Goal: Information Seeking & Learning: Learn about a topic

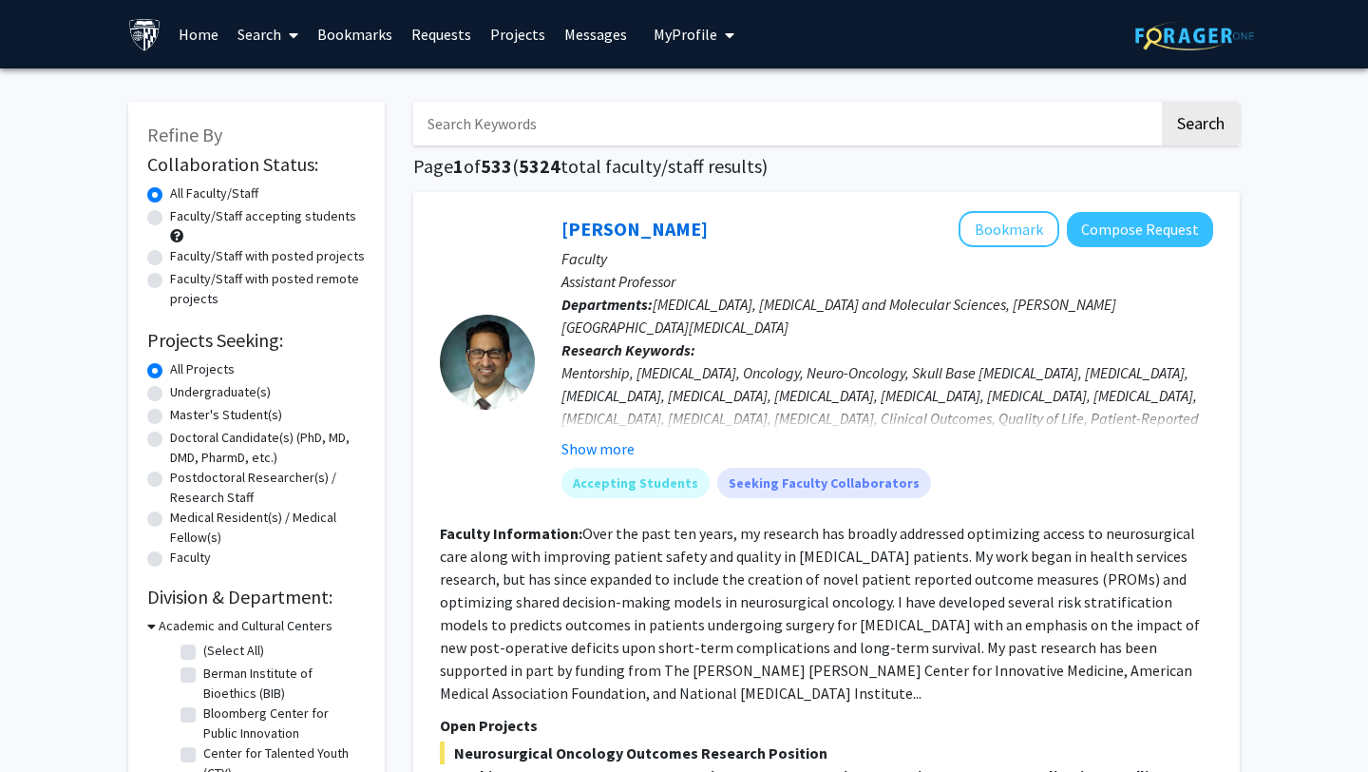
click at [748, 123] on input "Search Keywords" at bounding box center [786, 124] width 746 height 44
type input "bell"
click at [1162, 102] on button "Search" at bounding box center [1201, 124] width 78 height 44
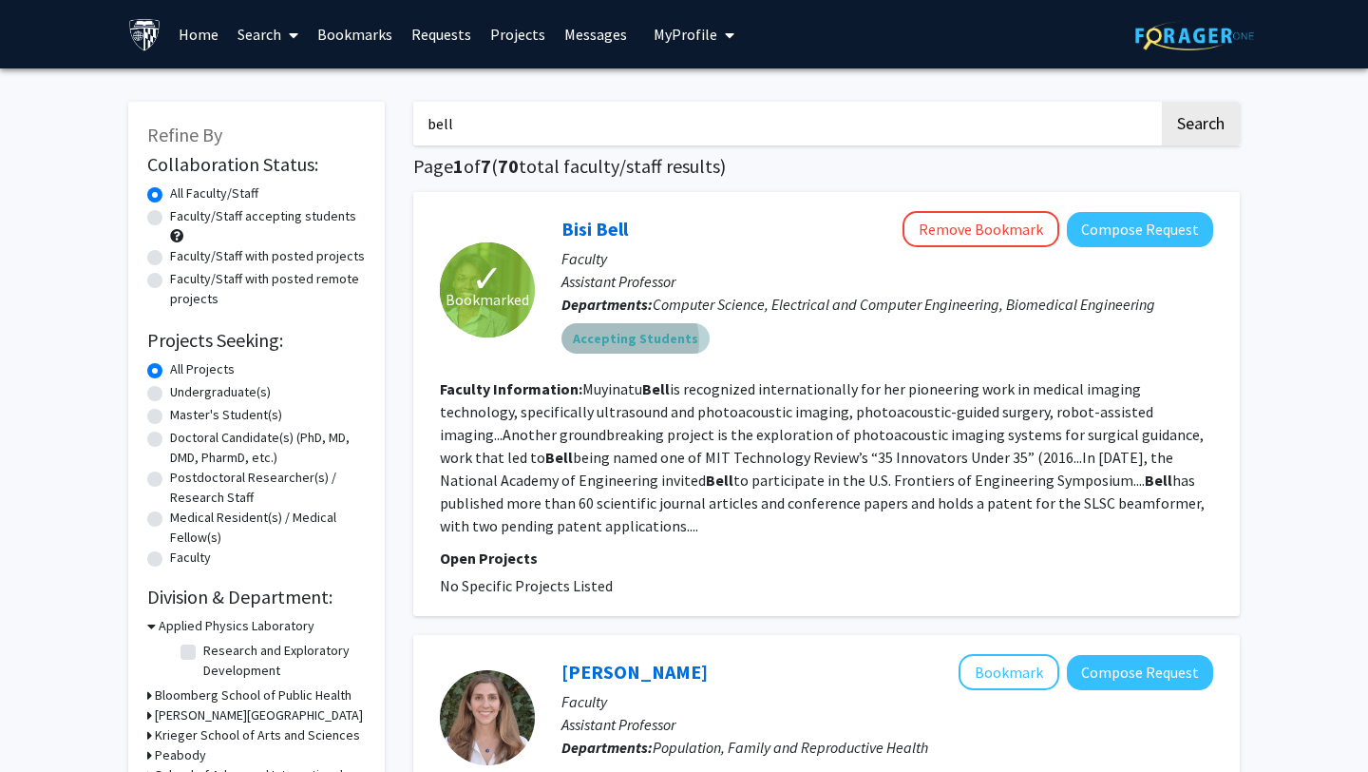
click at [628, 341] on mat-chip "Accepting Students" at bounding box center [636, 338] width 148 height 30
click at [850, 334] on div "Accepting Students" at bounding box center [887, 338] width 659 height 38
click at [706, 486] on b "Bell" at bounding box center [720, 479] width 28 height 19
click at [581, 225] on link "Bisi Bell" at bounding box center [595, 229] width 67 height 24
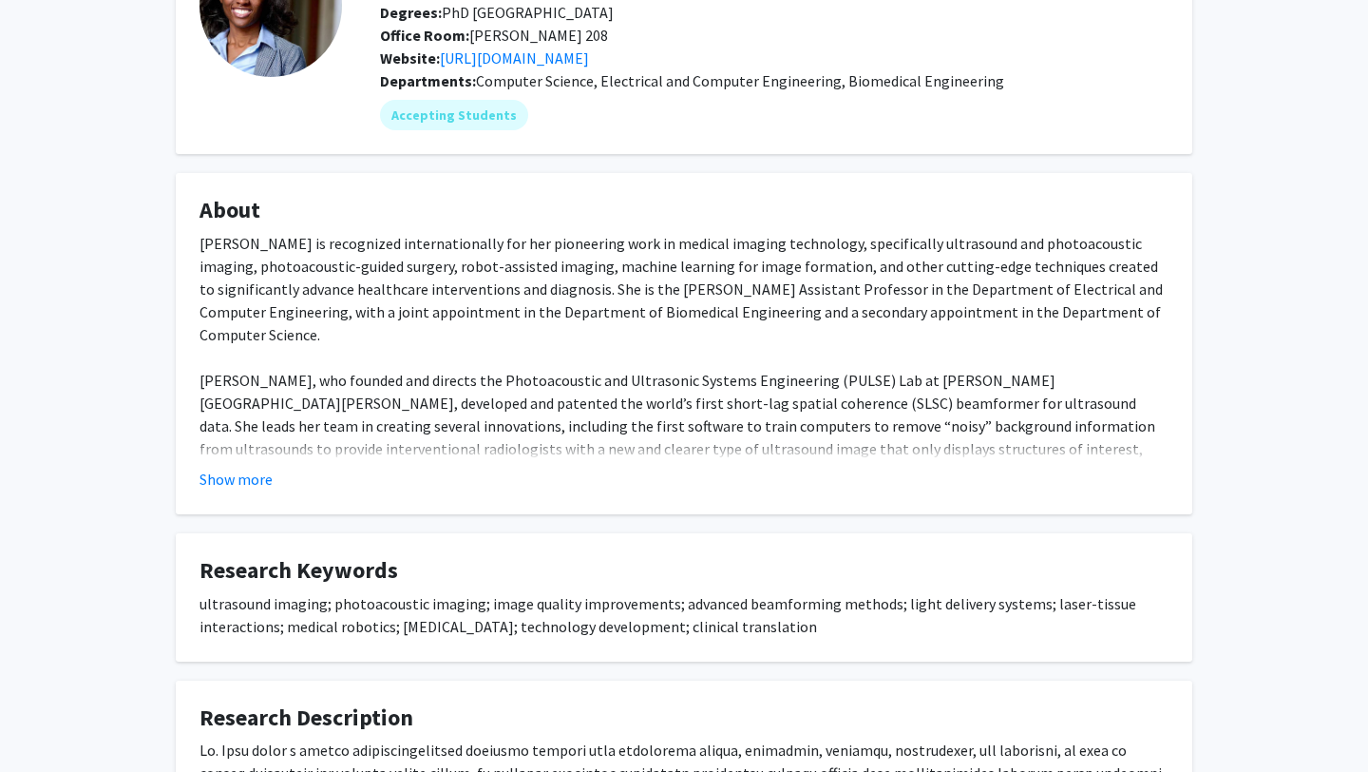
scroll to position [176, 0]
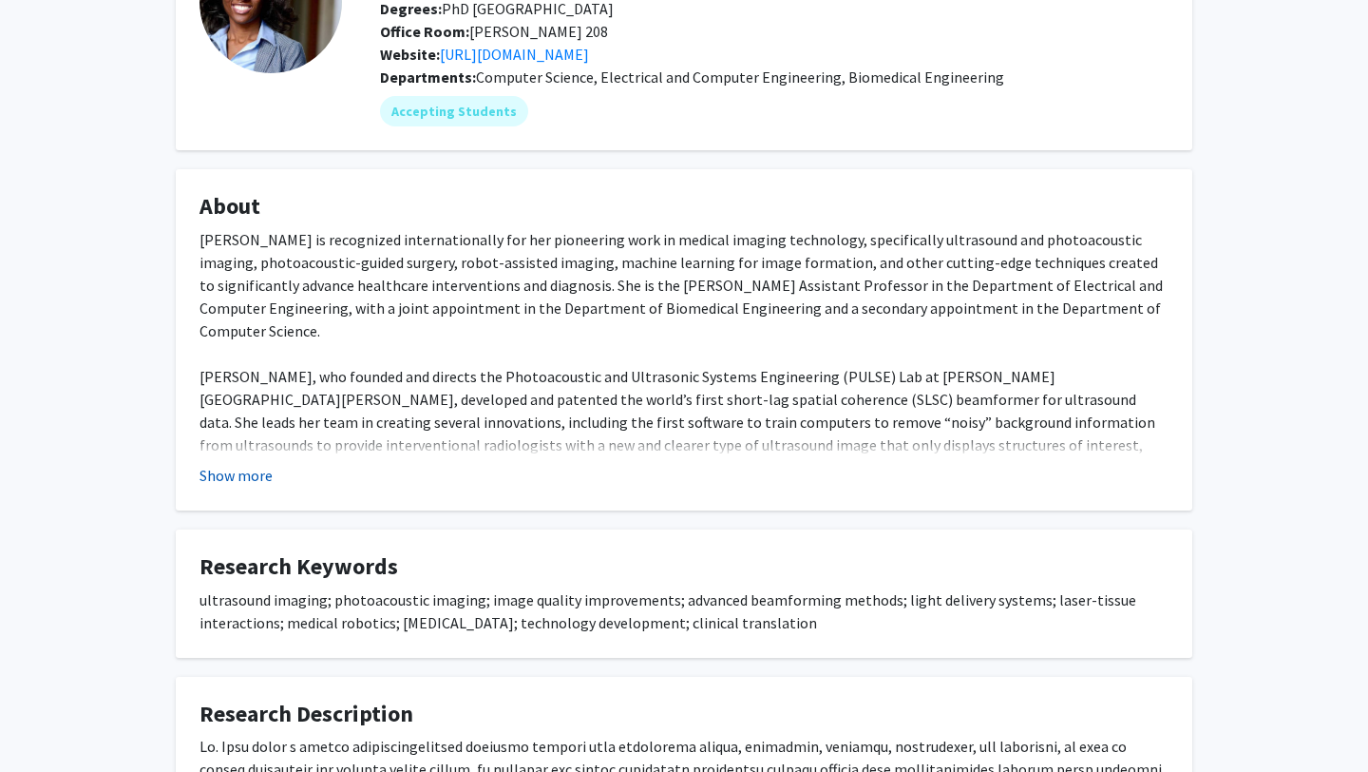
click at [249, 476] on button "Show more" at bounding box center [236, 475] width 73 height 23
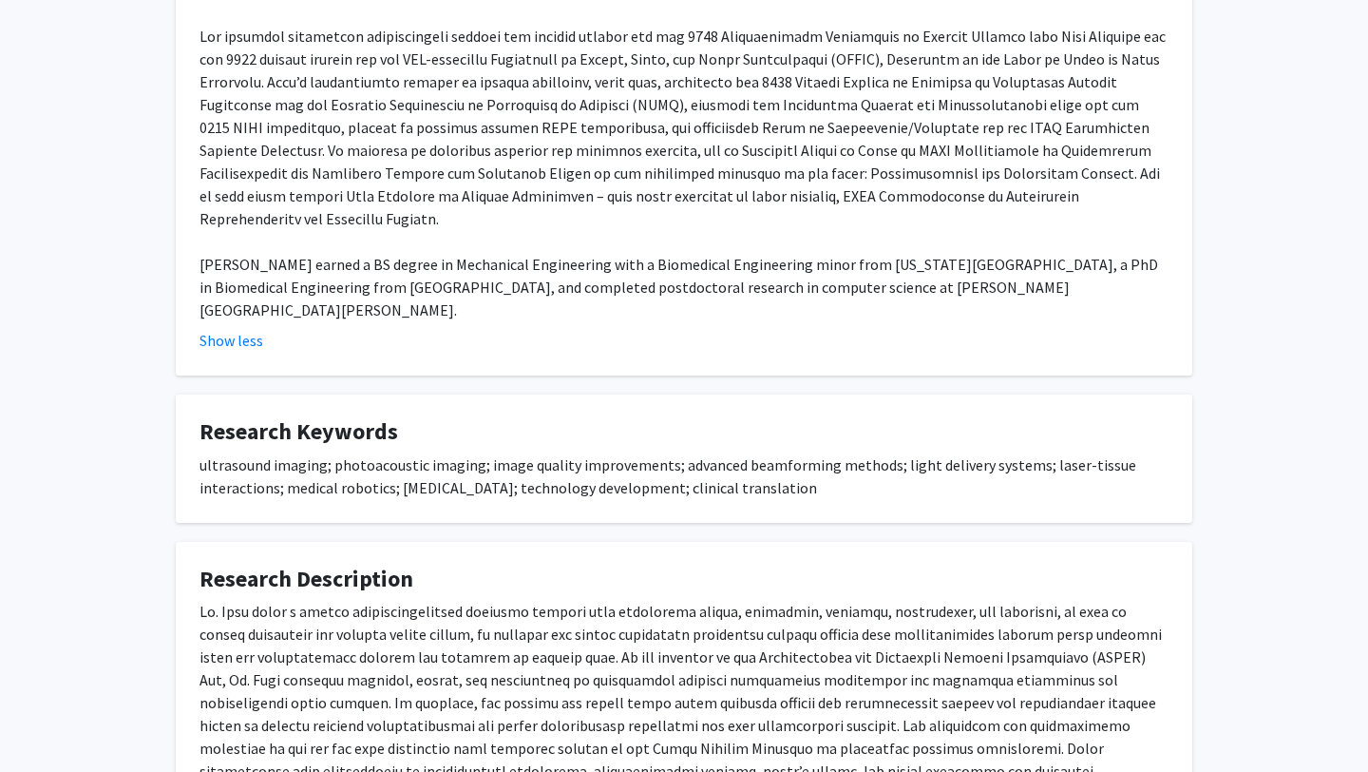
scroll to position [1262, 0]
